Goal: Information Seeking & Learning: Learn about a topic

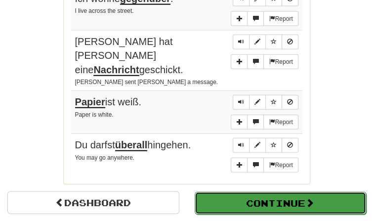
click at [226, 191] on button "Continue" at bounding box center [280, 202] width 172 height 23
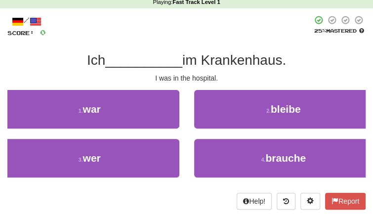
scroll to position [39, 0]
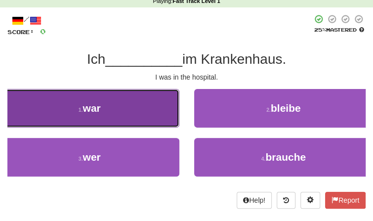
click at [117, 98] on button "1 . war" at bounding box center [89, 108] width 179 height 38
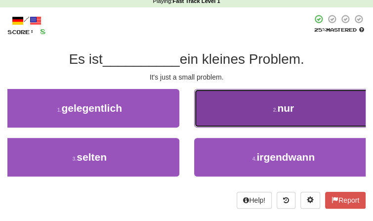
click at [237, 93] on button "2 . nur" at bounding box center [283, 108] width 179 height 38
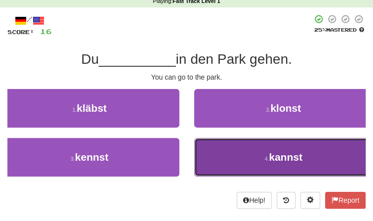
click at [231, 144] on button "4 . kannst" at bounding box center [283, 157] width 179 height 38
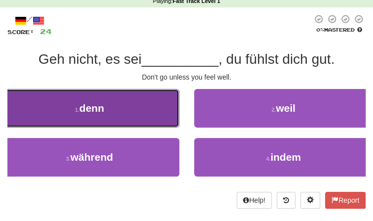
click at [149, 107] on button "1 . denn" at bounding box center [89, 108] width 179 height 38
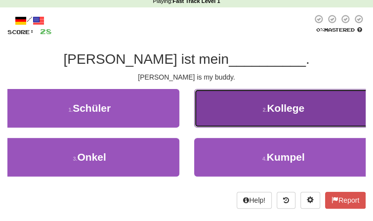
click at [231, 117] on button "2 . [GEOGRAPHIC_DATA]" at bounding box center [283, 108] width 179 height 38
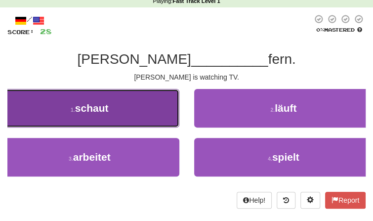
click at [160, 116] on button "1 . [PERSON_NAME]" at bounding box center [89, 108] width 179 height 38
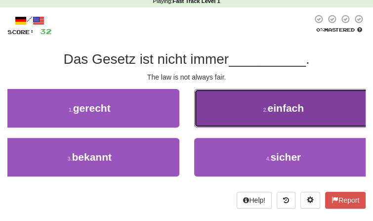
click at [242, 117] on button "2 . einfach" at bounding box center [283, 108] width 179 height 38
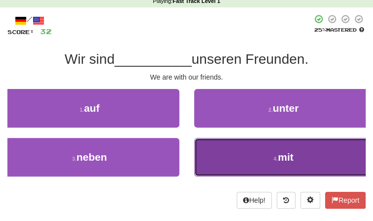
click at [281, 154] on span "mit" at bounding box center [285, 156] width 16 height 11
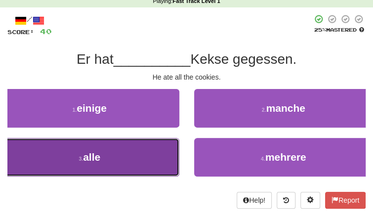
click at [175, 161] on button "3 . alle" at bounding box center [89, 157] width 179 height 38
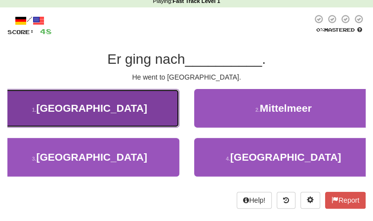
click at [144, 116] on button "1 . [GEOGRAPHIC_DATA]" at bounding box center [89, 108] width 179 height 38
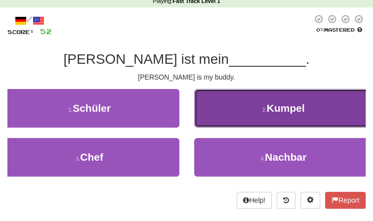
click at [256, 105] on button "2 . [GEOGRAPHIC_DATA]" at bounding box center [283, 108] width 179 height 38
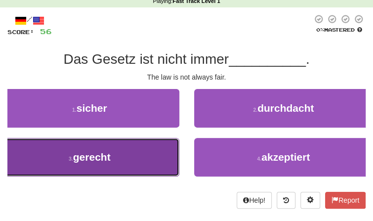
click at [159, 156] on button "3 . gerecht" at bounding box center [89, 157] width 179 height 38
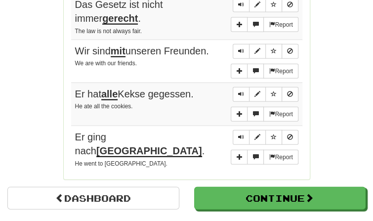
scroll to position [771, 0]
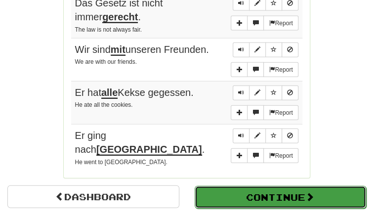
click at [244, 193] on button "Continue" at bounding box center [280, 197] width 172 height 23
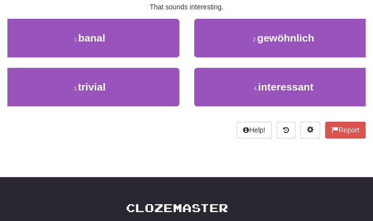
scroll to position [0, 0]
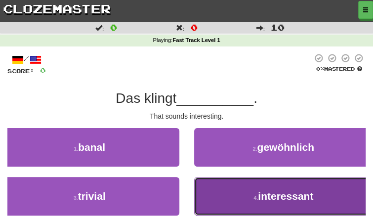
click at [252, 189] on button "4 . interessant" at bounding box center [283, 196] width 179 height 38
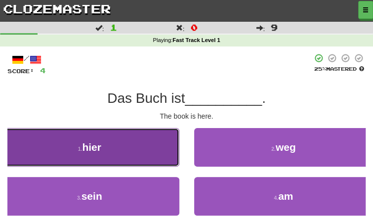
click at [142, 160] on button "1 . hier" at bounding box center [89, 147] width 179 height 38
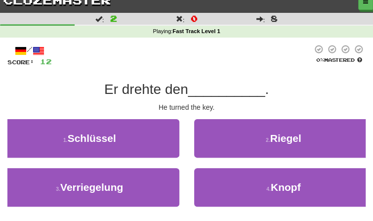
scroll to position [9, 0]
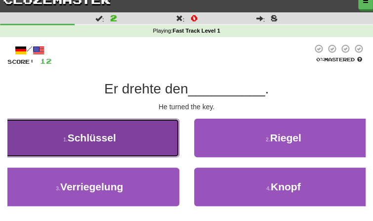
click at [120, 151] on button "1 . Schlüssel" at bounding box center [89, 137] width 179 height 38
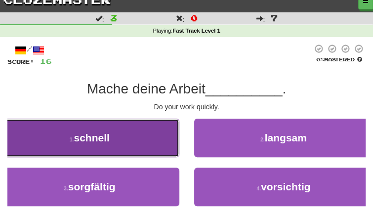
click at [122, 147] on button "1 . schnell" at bounding box center [89, 137] width 179 height 38
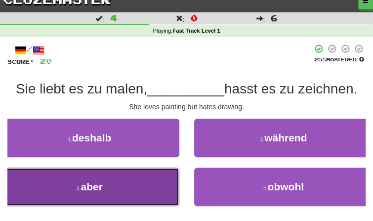
click at [120, 179] on button "3 . aber" at bounding box center [89, 186] width 179 height 38
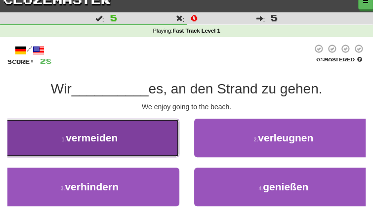
click at [122, 145] on button "1 . vermeiden" at bounding box center [89, 137] width 179 height 38
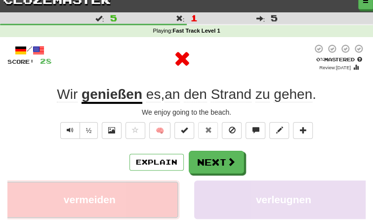
scroll to position [52, 0]
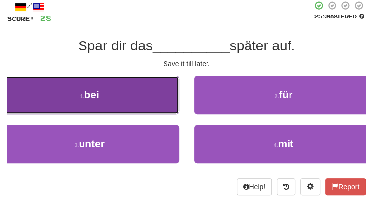
click at [90, 103] on button "1 . bei" at bounding box center [89, 95] width 179 height 38
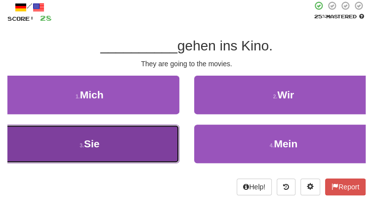
click at [98, 160] on button "3 . Sie" at bounding box center [89, 143] width 179 height 38
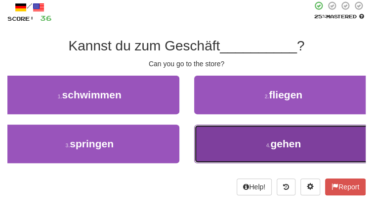
click at [267, 126] on button "4 . gehen" at bounding box center [283, 143] width 179 height 38
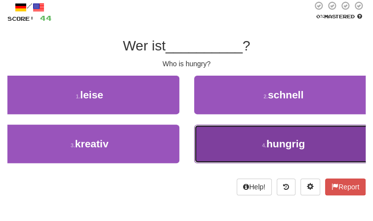
click at [256, 132] on button "4 . hungrig" at bounding box center [283, 143] width 179 height 38
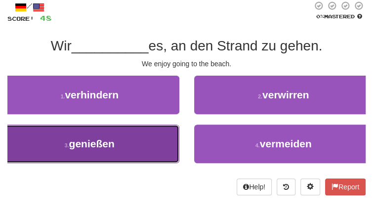
click at [173, 136] on button "3 . genießen" at bounding box center [89, 143] width 179 height 38
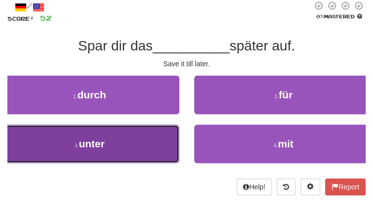
click at [158, 138] on button "3 . unter" at bounding box center [89, 143] width 179 height 38
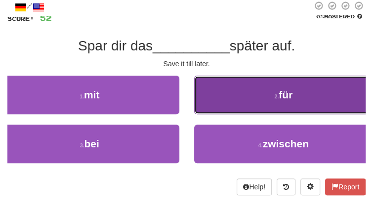
click at [248, 107] on button "2 . für" at bounding box center [283, 95] width 179 height 38
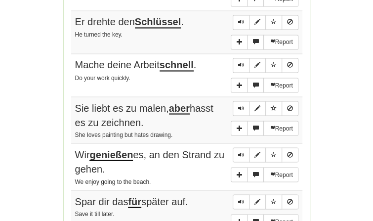
scroll to position [577, 0]
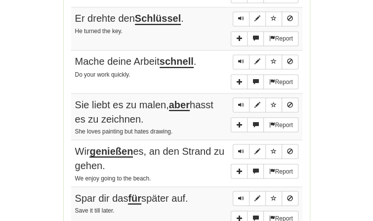
click at [131, 179] on small "We enjoy going to the beach." at bounding box center [113, 177] width 76 height 7
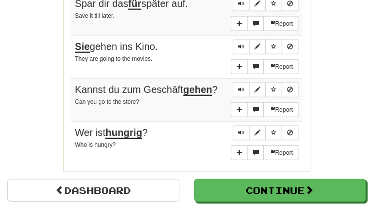
scroll to position [773, 0]
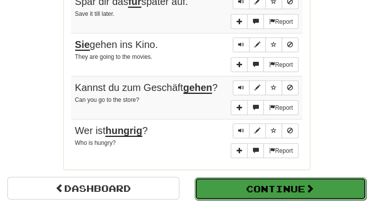
click at [220, 186] on button "Continue" at bounding box center [280, 188] width 172 height 23
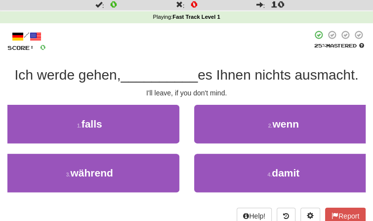
scroll to position [26, 0]
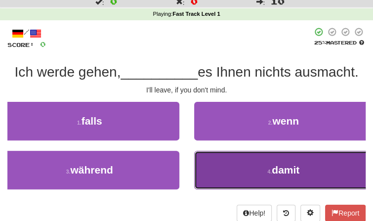
click at [209, 171] on button "4 . damit" at bounding box center [283, 170] width 179 height 38
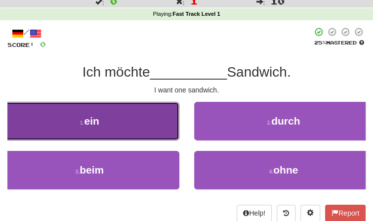
click at [117, 128] on button "1 . ein" at bounding box center [89, 121] width 179 height 38
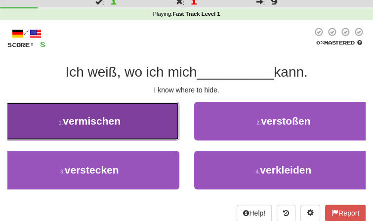
click at [112, 139] on button "1 . vermischen" at bounding box center [89, 121] width 179 height 38
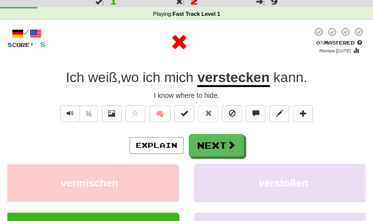
scroll to position [43, 0]
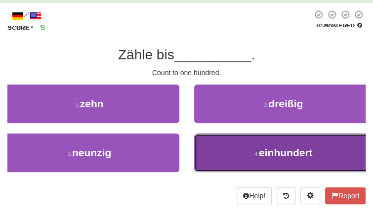
click at [279, 155] on span "einhundert" at bounding box center [286, 152] width 54 height 11
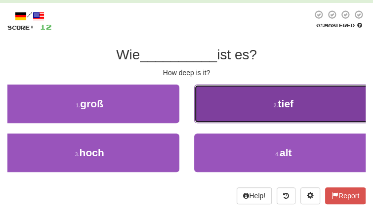
click at [253, 98] on button "2 . tief" at bounding box center [283, 103] width 179 height 38
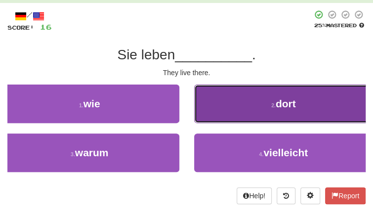
click at [307, 93] on button "2 . dort" at bounding box center [283, 103] width 179 height 38
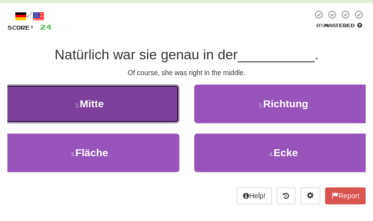
click at [132, 102] on button "1 . Mitte" at bounding box center [89, 103] width 179 height 38
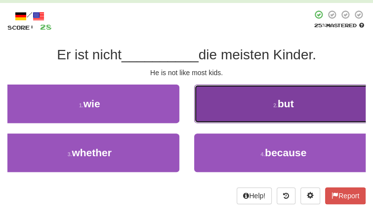
click at [203, 106] on button "2 . but" at bounding box center [283, 103] width 179 height 38
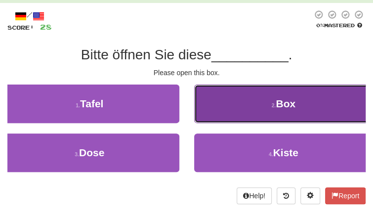
click at [243, 116] on button "2 . Box" at bounding box center [283, 103] width 179 height 38
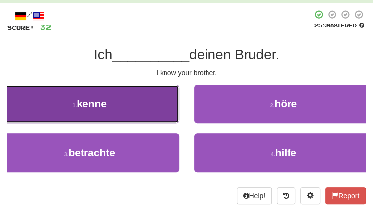
click at [118, 101] on button "1 . kenne" at bounding box center [89, 103] width 179 height 38
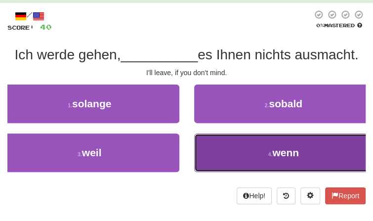
click at [240, 150] on button "4 . wenn" at bounding box center [283, 152] width 179 height 38
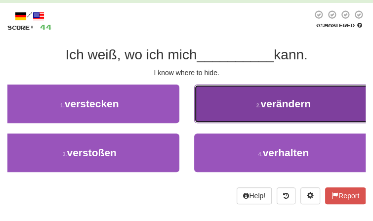
click at [240, 115] on button "2 . verändern" at bounding box center [283, 103] width 179 height 38
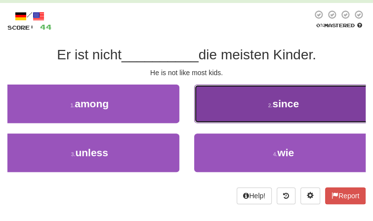
click at [213, 112] on button "2 . since" at bounding box center [283, 103] width 179 height 38
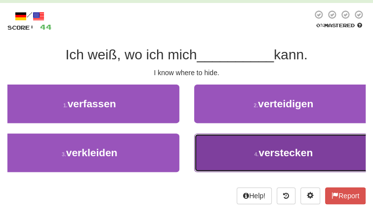
click at [223, 153] on button "4 . verstecken" at bounding box center [283, 152] width 179 height 38
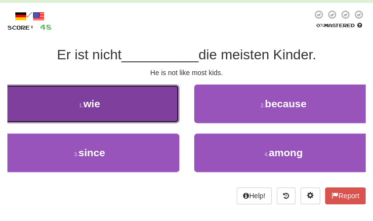
click at [142, 110] on button "1 . wie" at bounding box center [89, 103] width 179 height 38
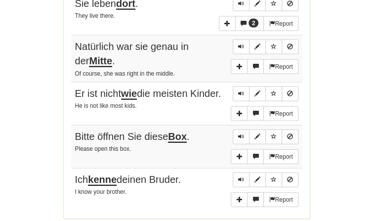
scroll to position [719, 0]
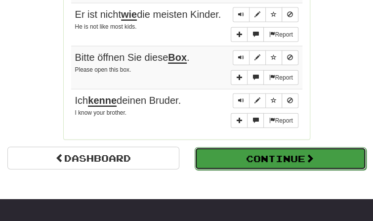
click at [247, 156] on button "Continue" at bounding box center [280, 158] width 172 height 23
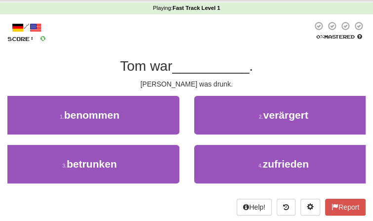
scroll to position [0, 0]
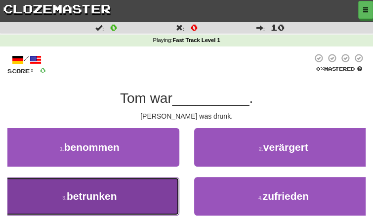
click at [139, 183] on button "3 . betrunken" at bounding box center [89, 196] width 179 height 38
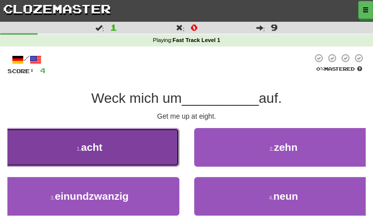
click at [145, 142] on button "1 . acht" at bounding box center [89, 147] width 179 height 38
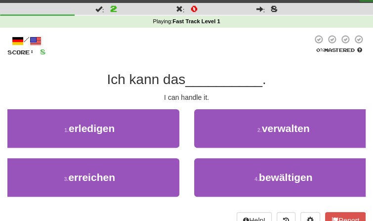
scroll to position [19, 0]
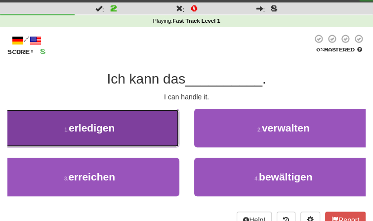
click at [126, 137] on button "1 . erledigen" at bounding box center [89, 128] width 179 height 38
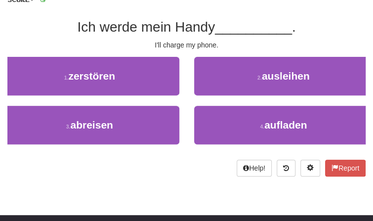
scroll to position [71, 0]
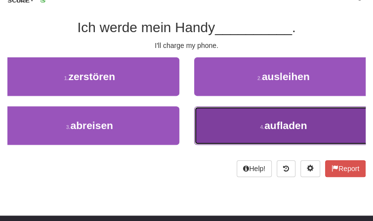
click at [221, 129] on button "4 . aufladen" at bounding box center [283, 125] width 179 height 38
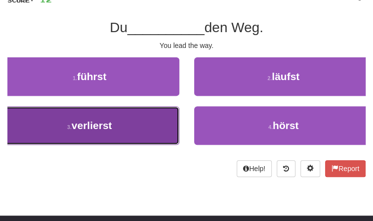
click at [157, 133] on button "3 . verlierst" at bounding box center [89, 125] width 179 height 38
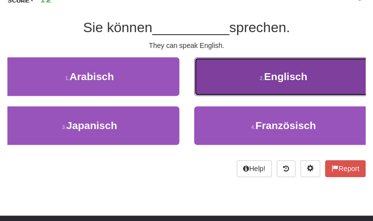
click at [257, 86] on button "2 . Englisch" at bounding box center [283, 76] width 179 height 38
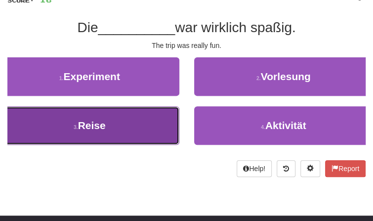
click at [145, 120] on button "3 . Reise" at bounding box center [89, 125] width 179 height 38
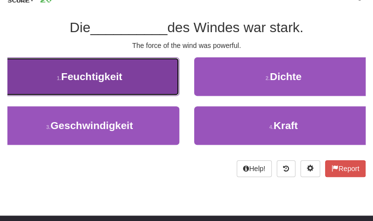
click at [92, 79] on span "Feuchtigkeit" at bounding box center [91, 76] width 61 height 11
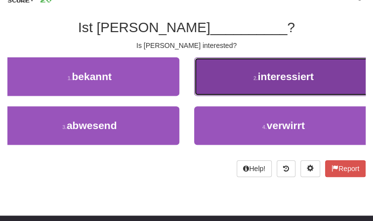
click at [225, 78] on button "2 . interessiert" at bounding box center [283, 76] width 179 height 38
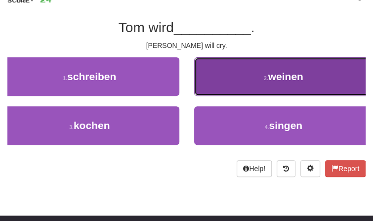
click at [198, 76] on button "2 . weinen" at bounding box center [283, 76] width 179 height 38
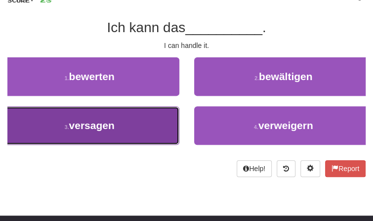
click at [164, 129] on button "3 . versagen" at bounding box center [89, 125] width 179 height 38
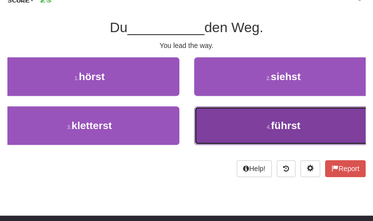
click at [208, 119] on button "4 . führst" at bounding box center [283, 125] width 179 height 38
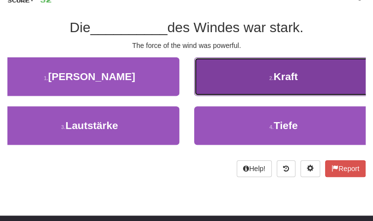
click at [204, 86] on button "2 . Kraft" at bounding box center [283, 76] width 179 height 38
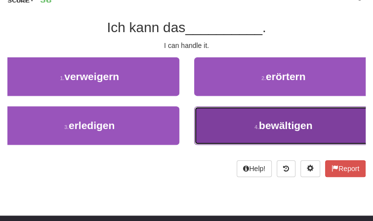
click at [222, 108] on button "4 . bewältigen" at bounding box center [283, 125] width 179 height 38
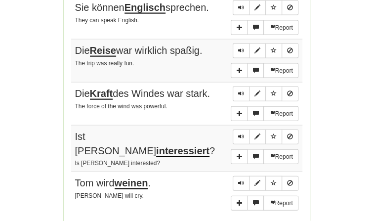
scroll to position [716, 0]
